Goal: Task Accomplishment & Management: Complete application form

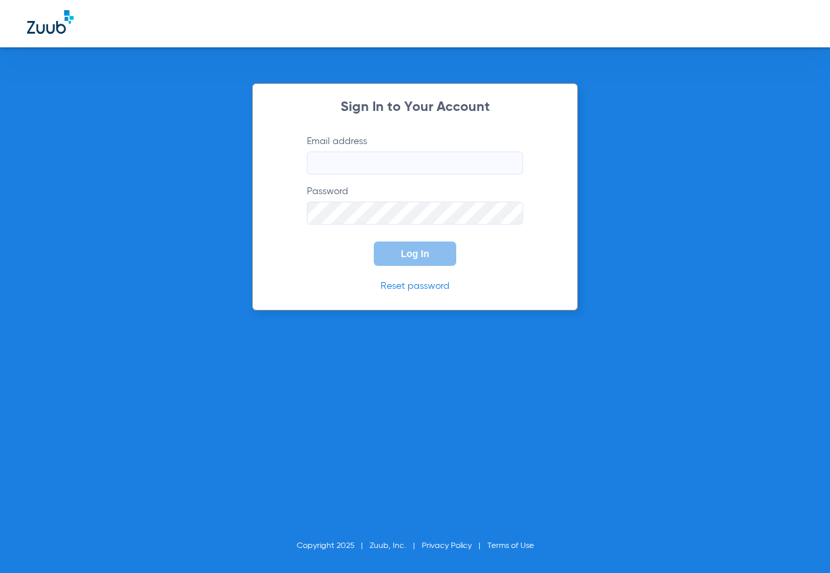
type input "[EMAIL_ADDRESS][DOMAIN_NAME]"
click at [416, 258] on span "Log In" at bounding box center [415, 253] width 28 height 11
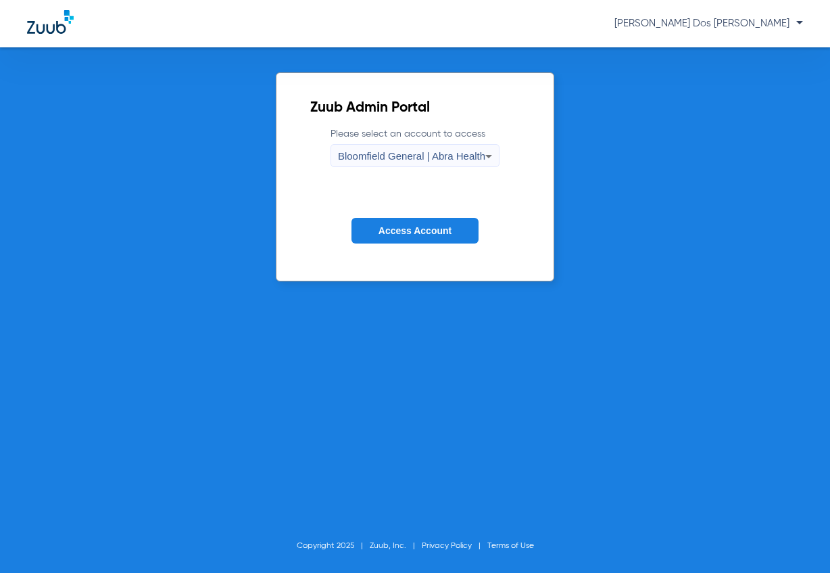
click at [434, 229] on span "Access Account" at bounding box center [415, 230] width 73 height 11
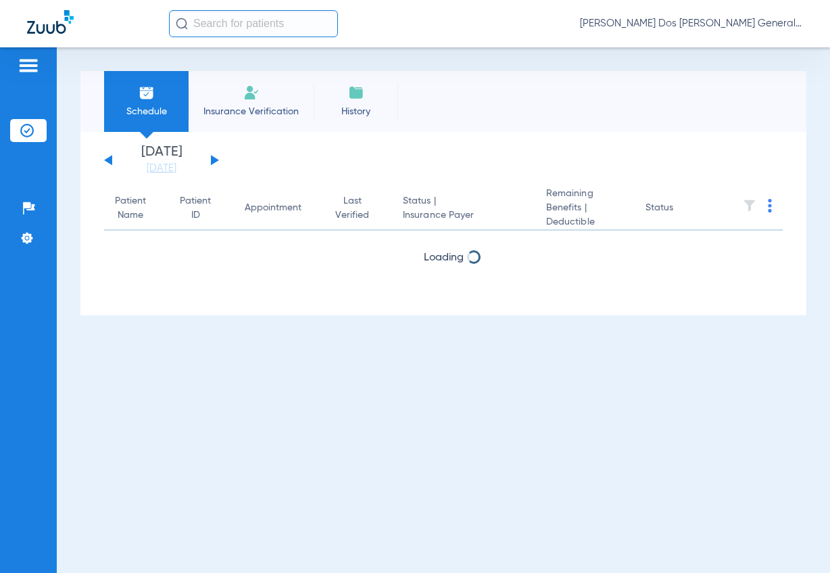
click at [227, 103] on li "Insurance Verification" at bounding box center [251, 101] width 125 height 61
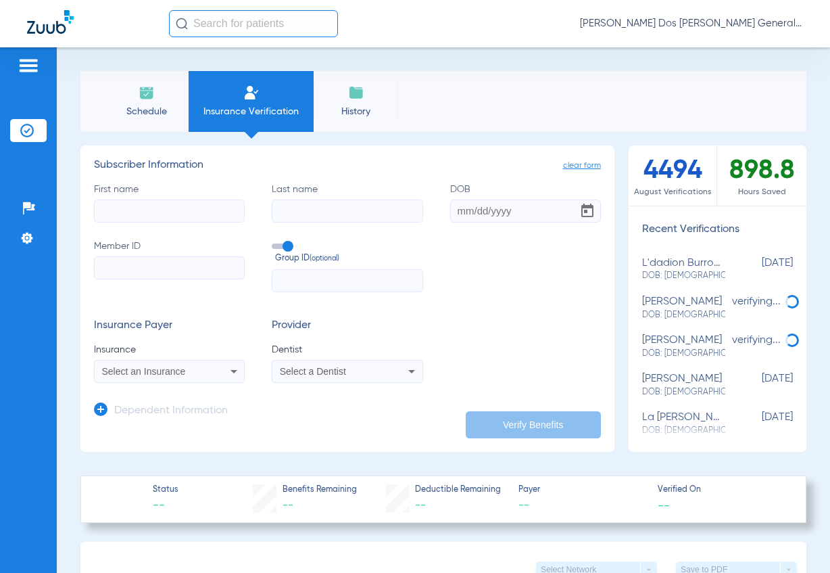
click at [151, 268] on input "Member ID" at bounding box center [169, 267] width 151 height 23
paste input "5352773865"
type input "5352773865"
click at [504, 212] on input "DOB" at bounding box center [525, 210] width 151 height 23
paste input "[DATE]"
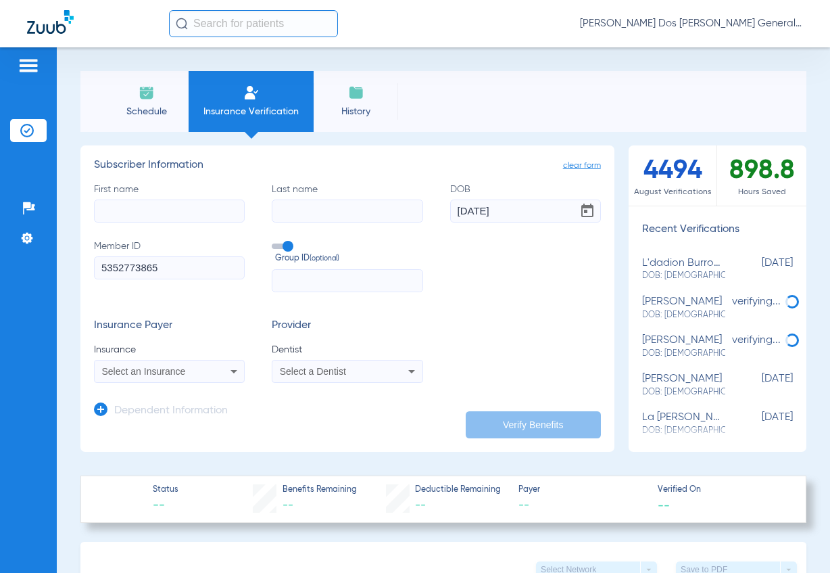
type input "[DATE]"
click at [174, 213] on input "First name" at bounding box center [169, 210] width 151 height 23
paste input "Genesis"
type input "Genesis"
click at [340, 213] on input "Last name" at bounding box center [347, 210] width 151 height 23
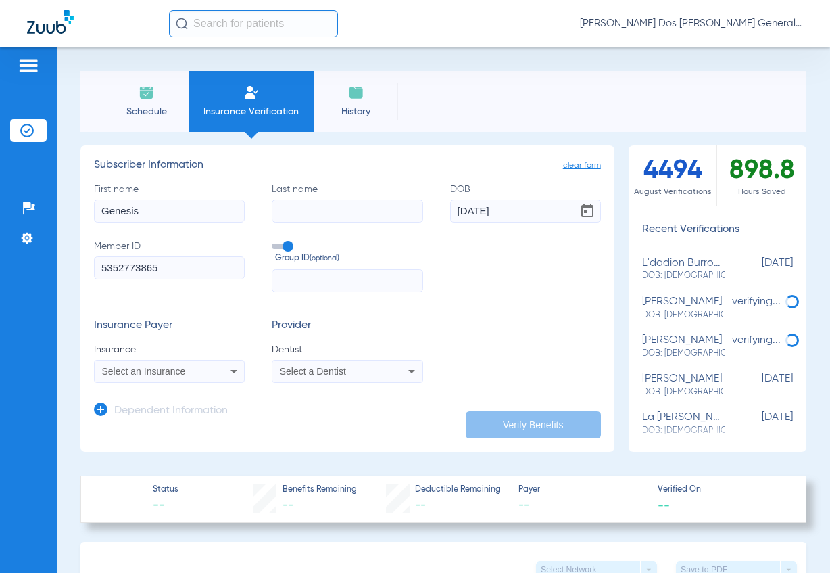
paste input "[PERSON_NAME]"
type input "[PERSON_NAME]"
click at [189, 375] on div "Select an Insurance" at bounding box center [156, 370] width 108 height 9
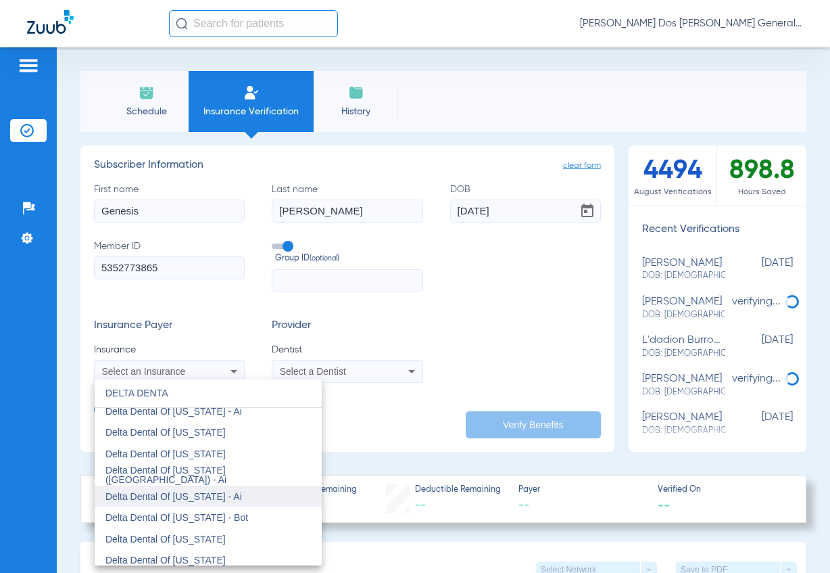
scroll to position [879, 0]
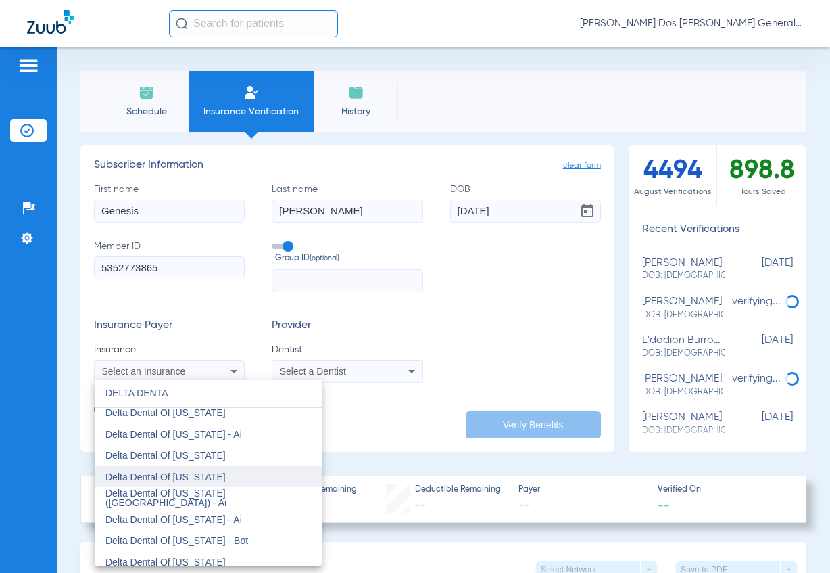
type input "DELTA DENTA"
click at [199, 479] on span "Delta Dental Of [US_STATE]" at bounding box center [165, 476] width 120 height 11
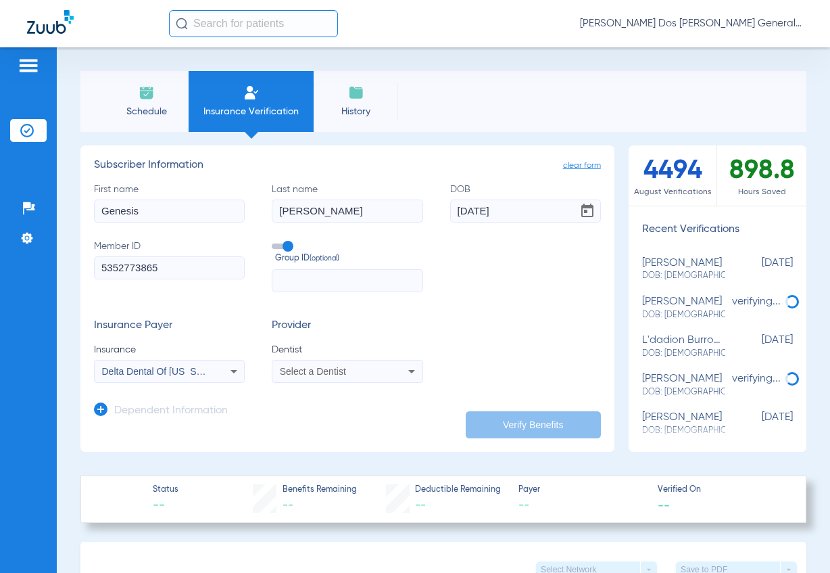
click at [375, 357] on app-form-autocomplete "Dentist Select a Dentist" at bounding box center [347, 363] width 151 height 40
click at [371, 367] on div "Select a Dentist" at bounding box center [334, 370] width 108 height 9
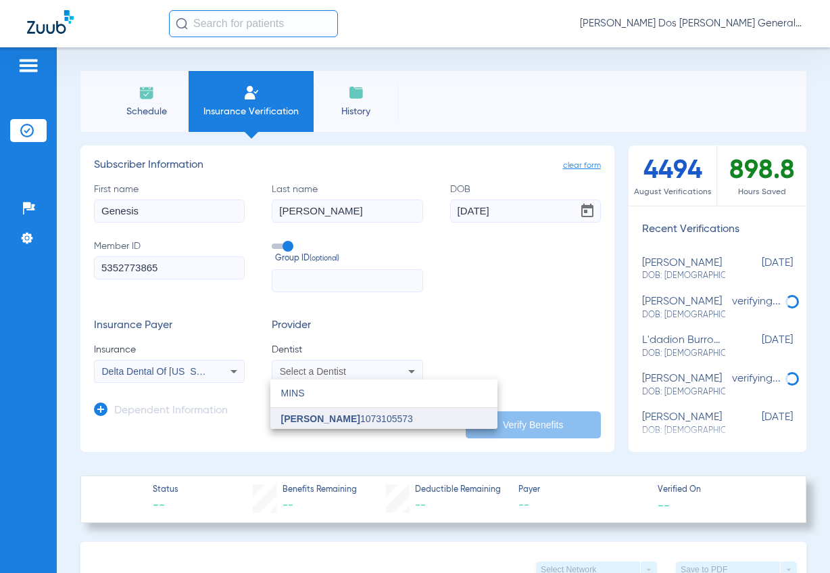
type input "MINS"
click at [358, 419] on span "[PERSON_NAME] 1073105573" at bounding box center [347, 418] width 132 height 9
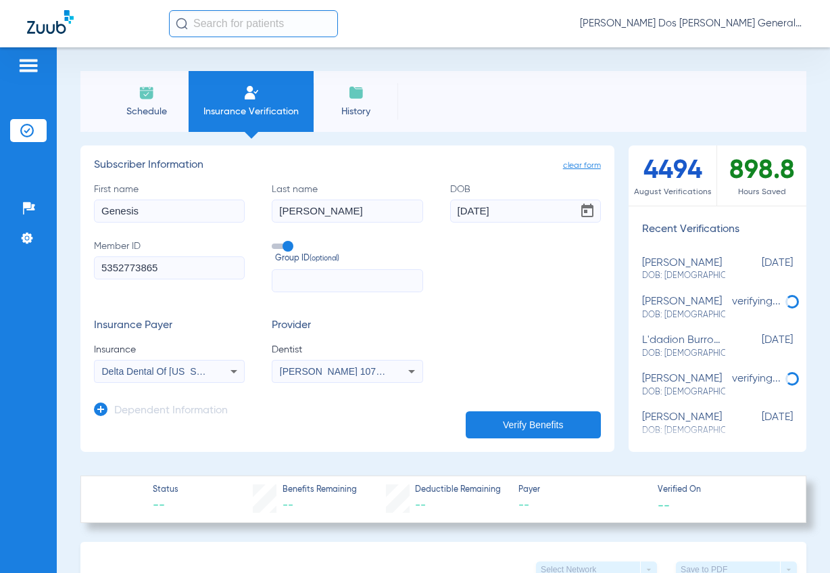
click at [554, 426] on button "Verify Benefits" at bounding box center [533, 424] width 135 height 27
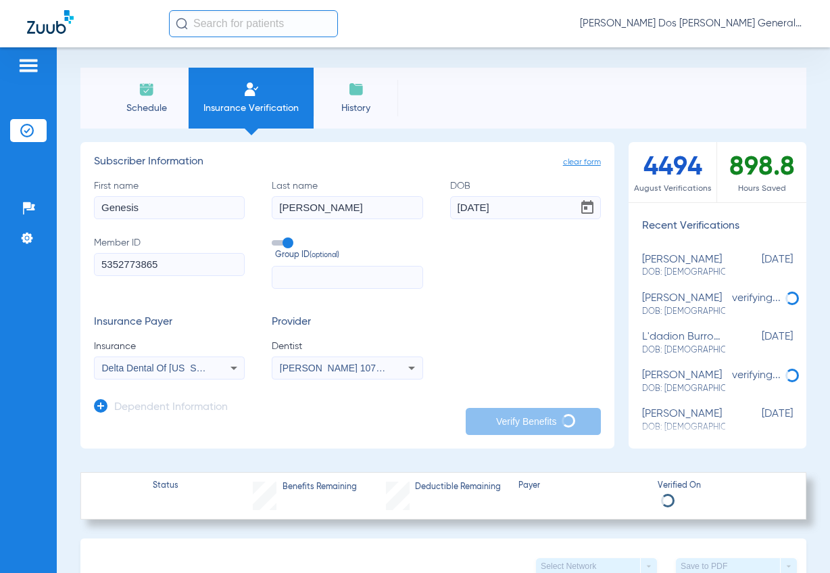
scroll to position [0, 0]
